Goal: Navigation & Orientation: Find specific page/section

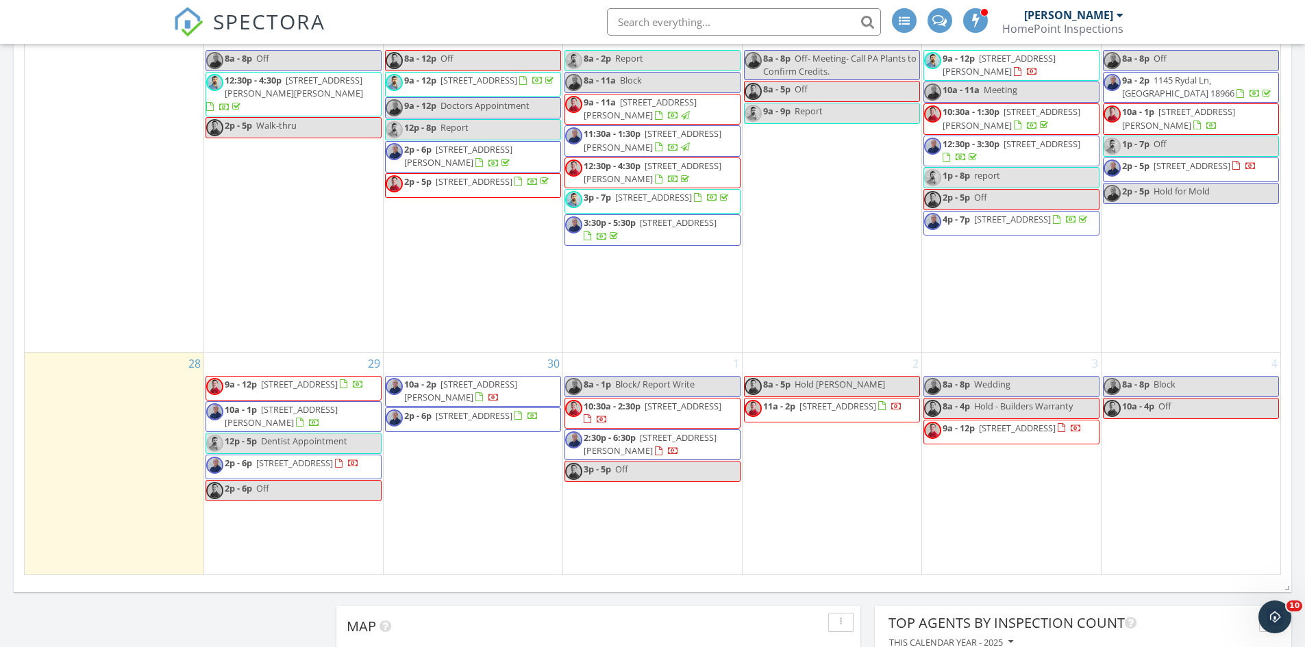
scroll to position [1335, 0]
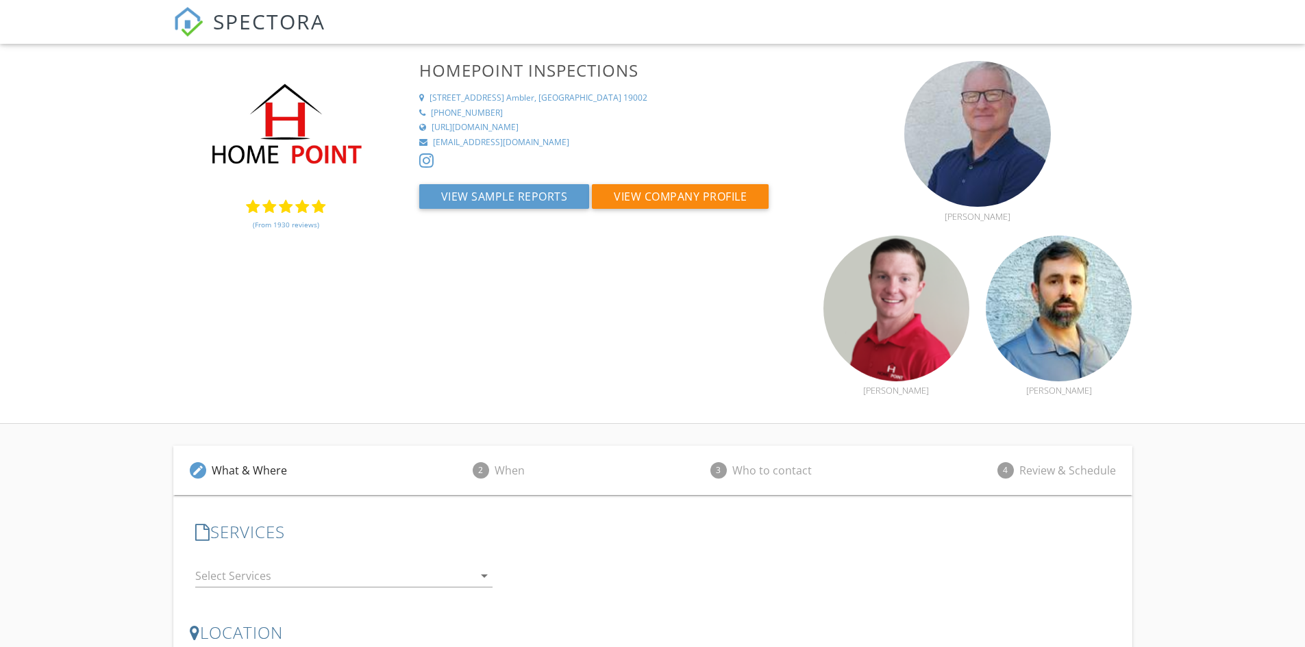
click at [273, 225] on link "(From 1930 reviews)" at bounding box center [286, 224] width 66 height 23
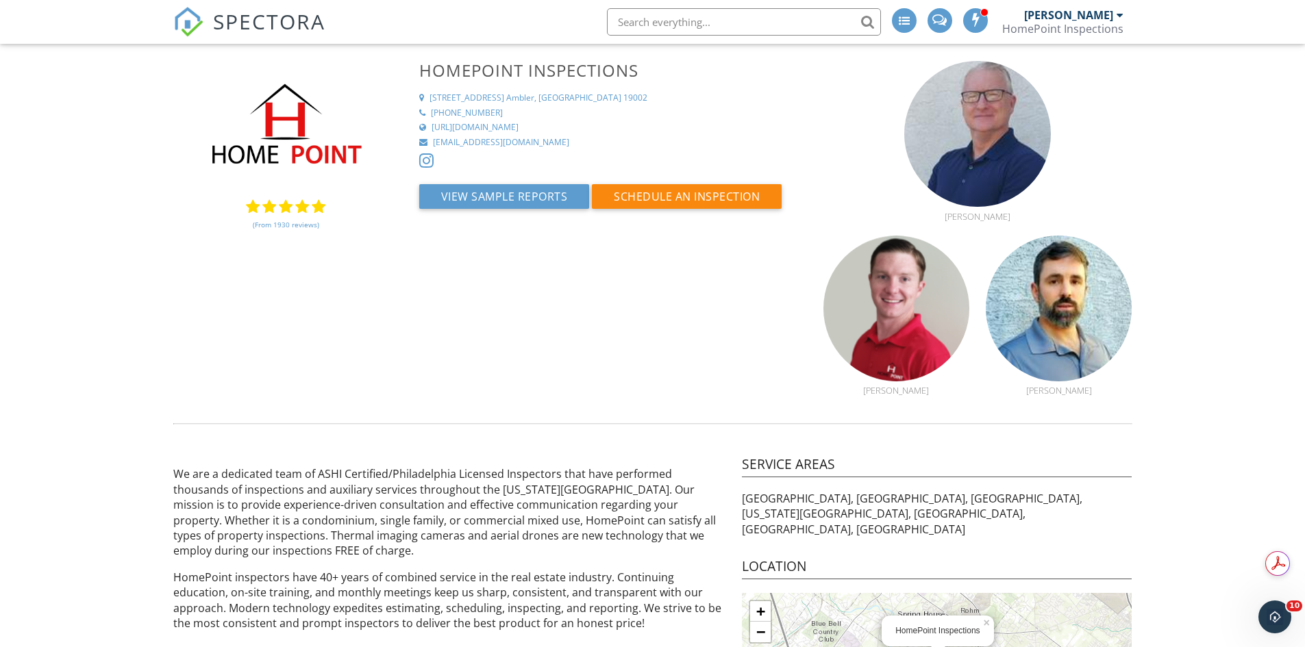
click at [281, 216] on link "(From 1930 reviews)" at bounding box center [286, 224] width 66 height 23
